Goal: Transaction & Acquisition: Purchase product/service

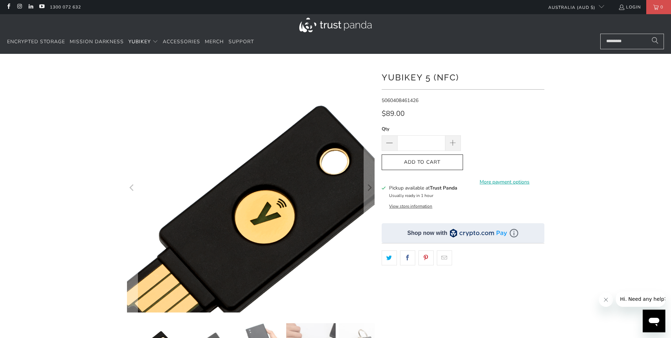
click at [246, 103] on img at bounding box center [252, 228] width 362 height 362
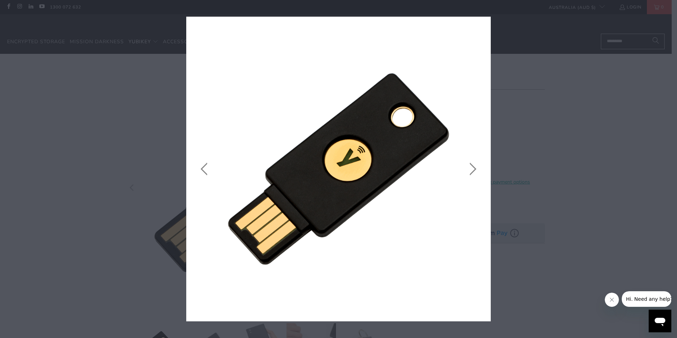
click at [484, 23] on icon "close" at bounding box center [482, 24] width 5 height 5
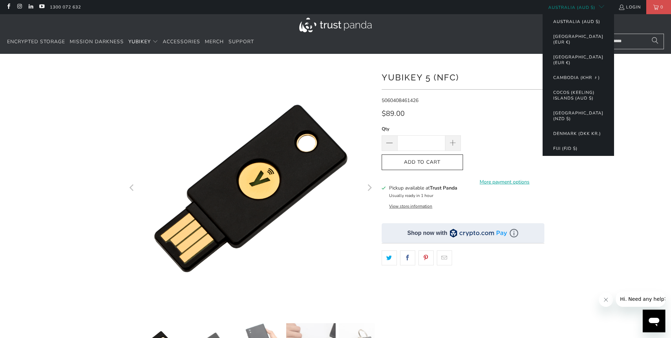
click at [577, 25] on button "Australia (AUD $)" at bounding box center [576, 21] width 61 height 15
